Goal: Task Accomplishment & Management: Use online tool/utility

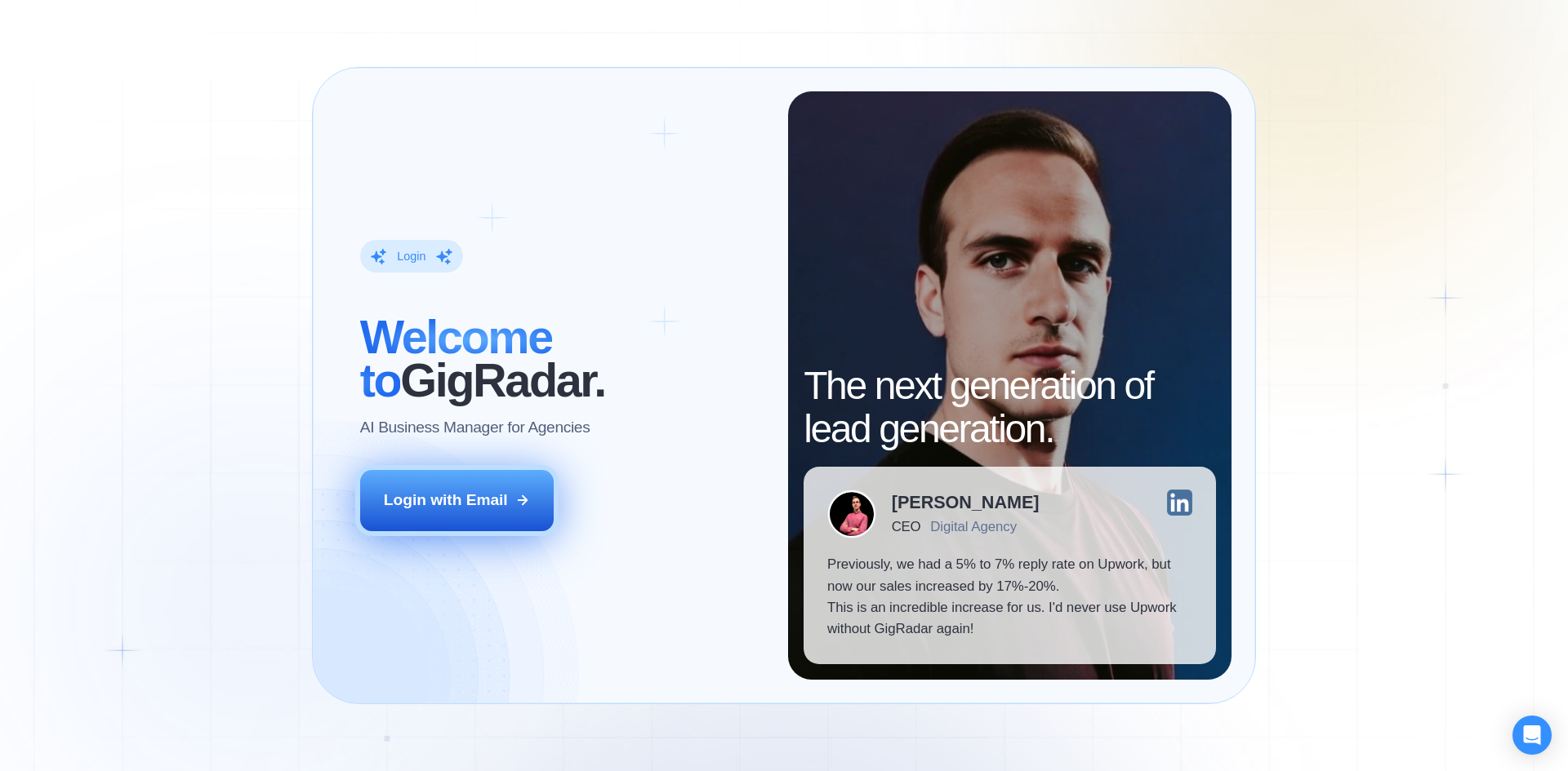
click at [458, 507] on div "Login with Email" at bounding box center [446, 501] width 124 height 21
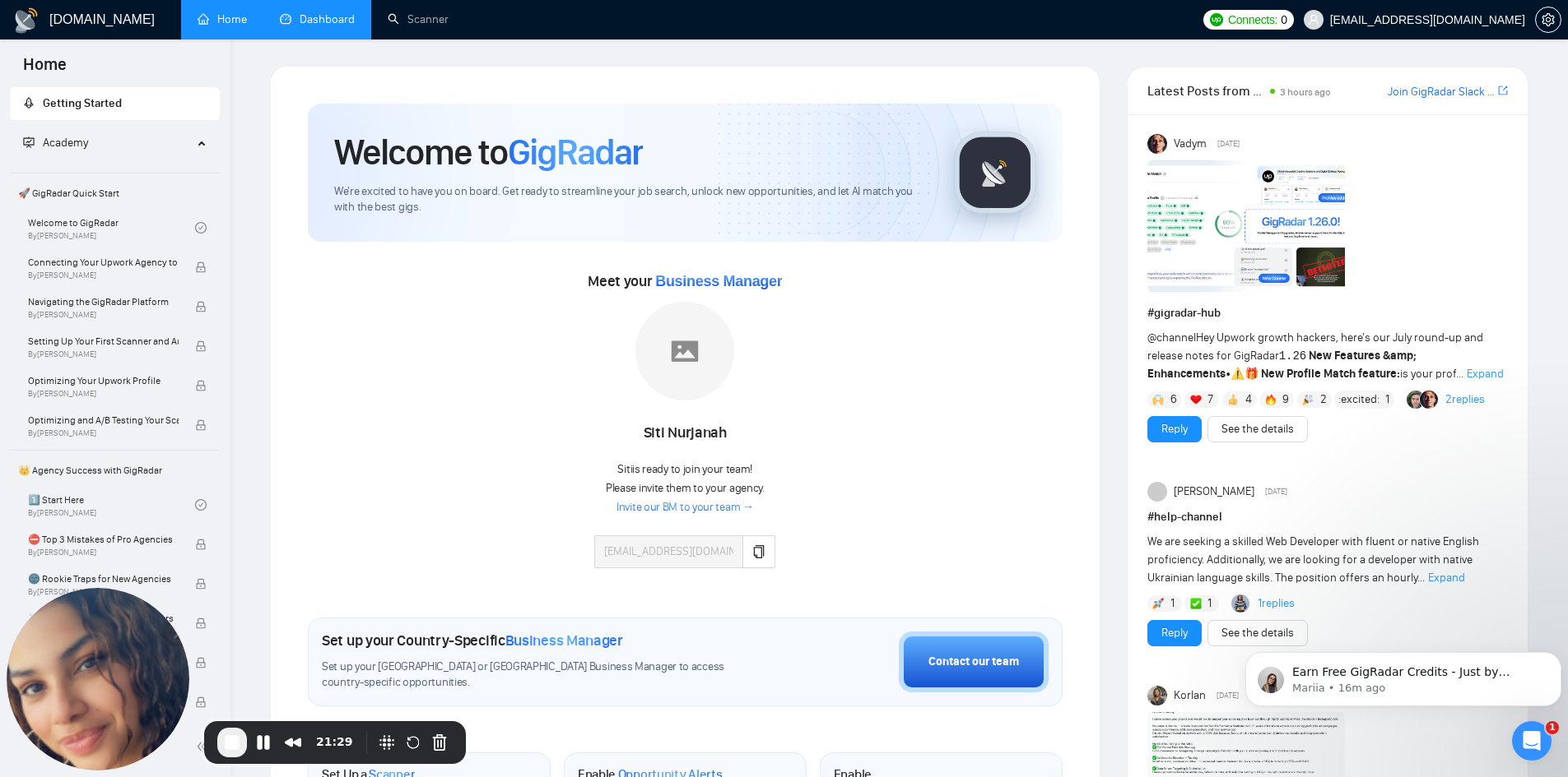
click at [304, 23] on link "Dashboard" at bounding box center [317, 20] width 75 height 14
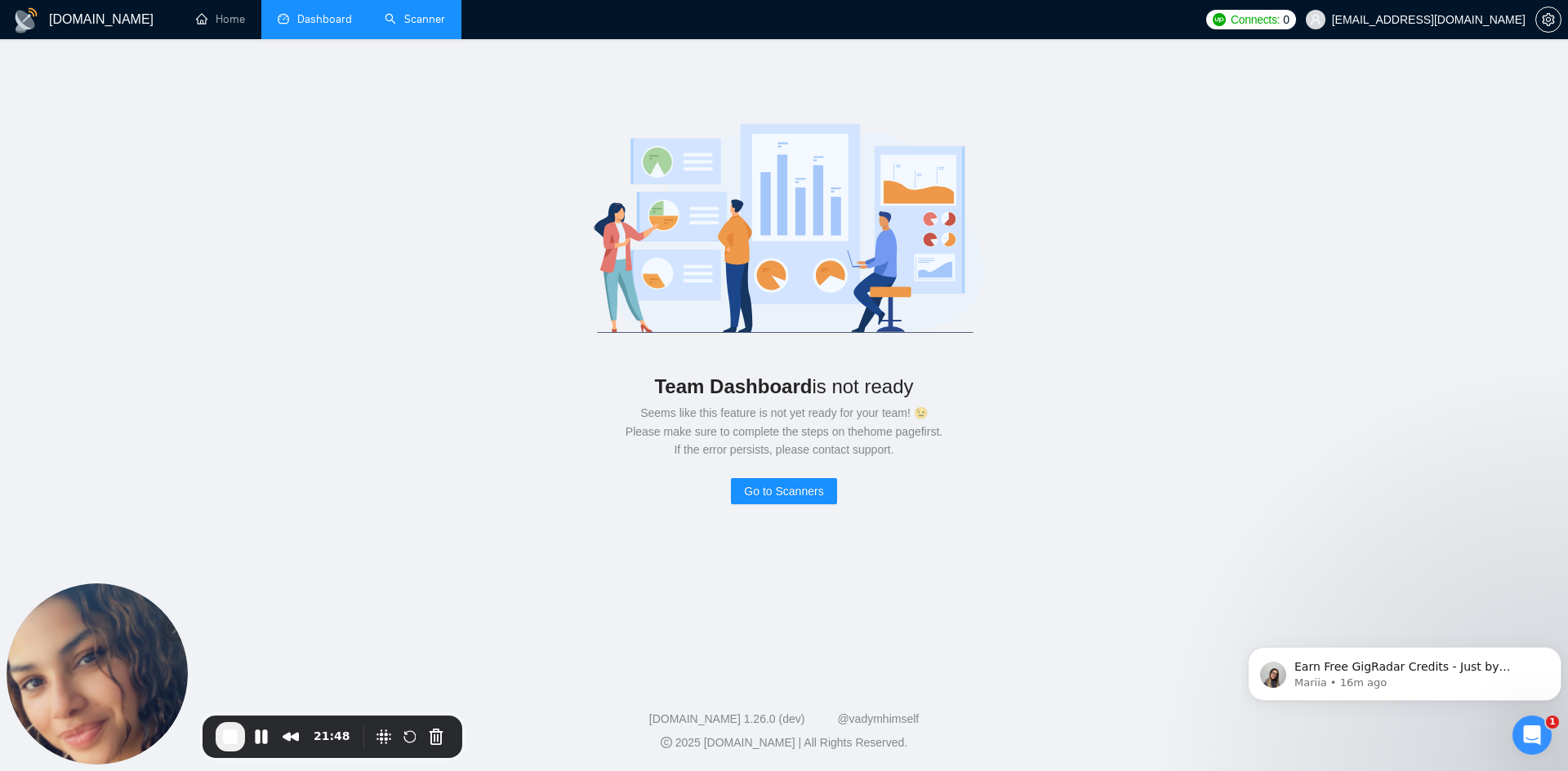
click at [415, 16] on link "Scanner" at bounding box center [415, 19] width 60 height 14
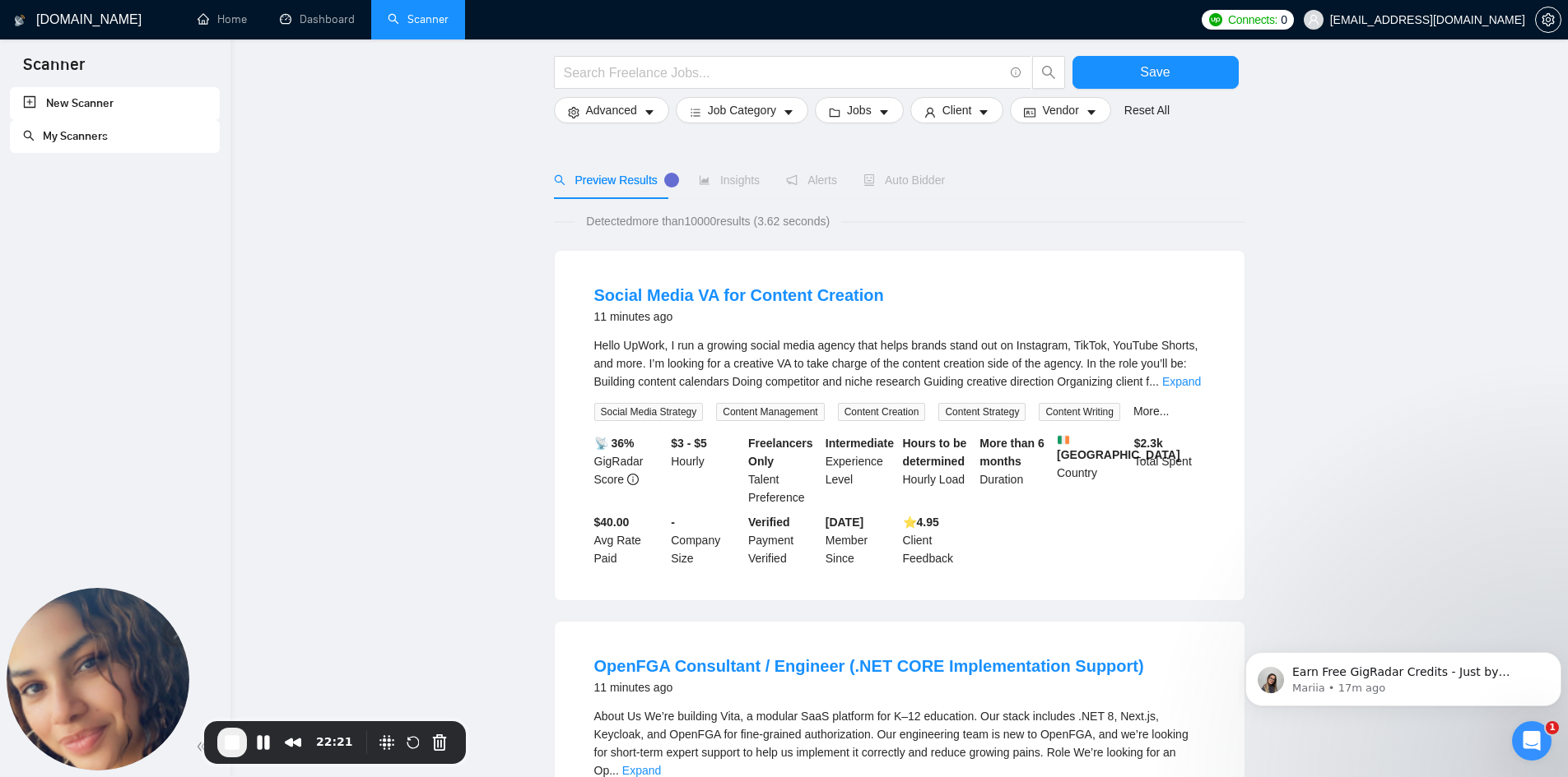
scroll to position [164, 0]
